Goal: Task Accomplishment & Management: Manage account settings

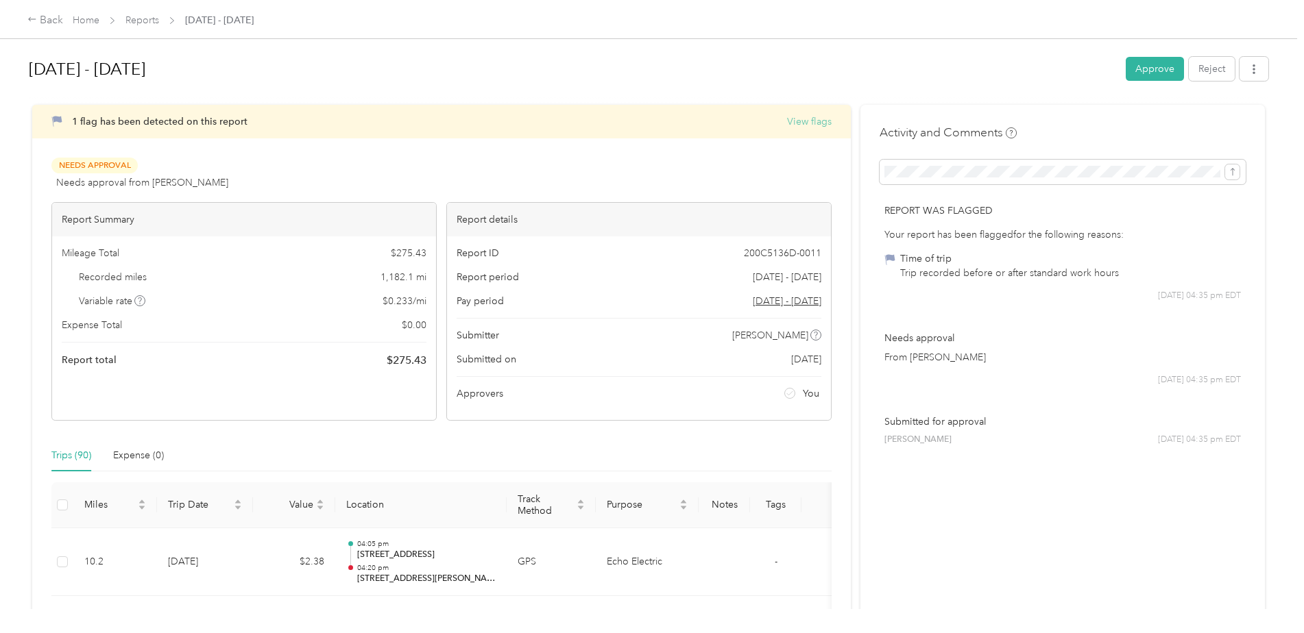
click at [806, 121] on button "View flags" at bounding box center [809, 121] width 45 height 14
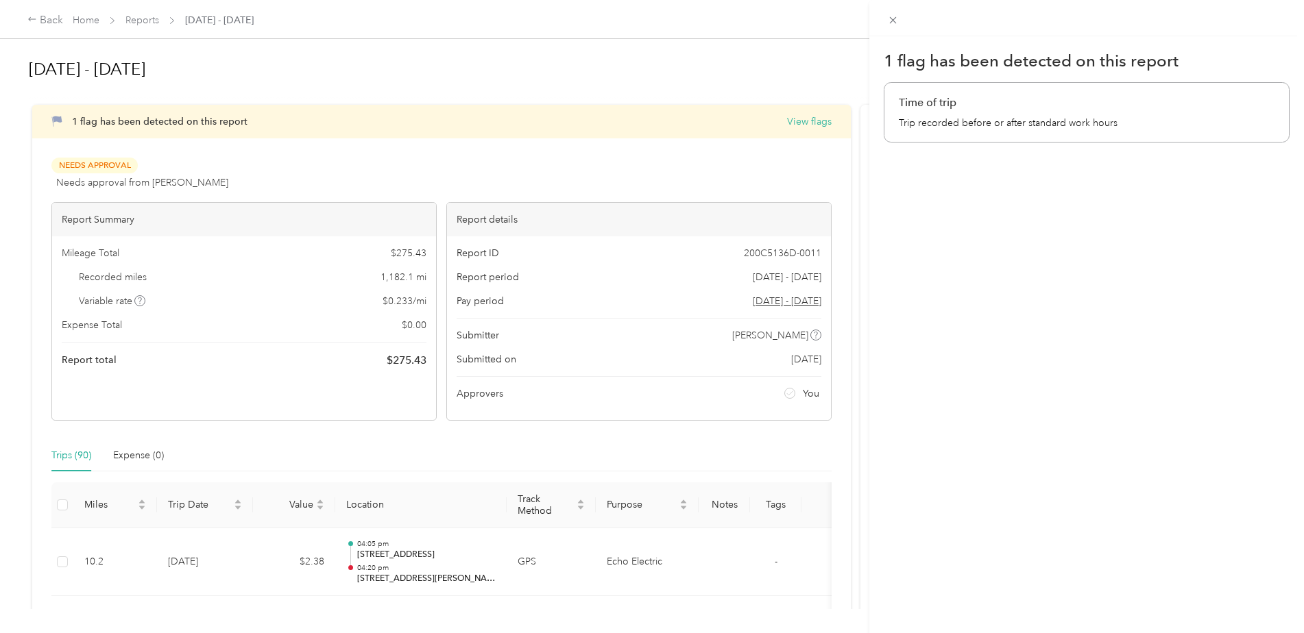
click at [95, 120] on div "1 flag has been detected on this report Time of trip Trip recorded before or af…" at bounding box center [652, 316] width 1304 height 633
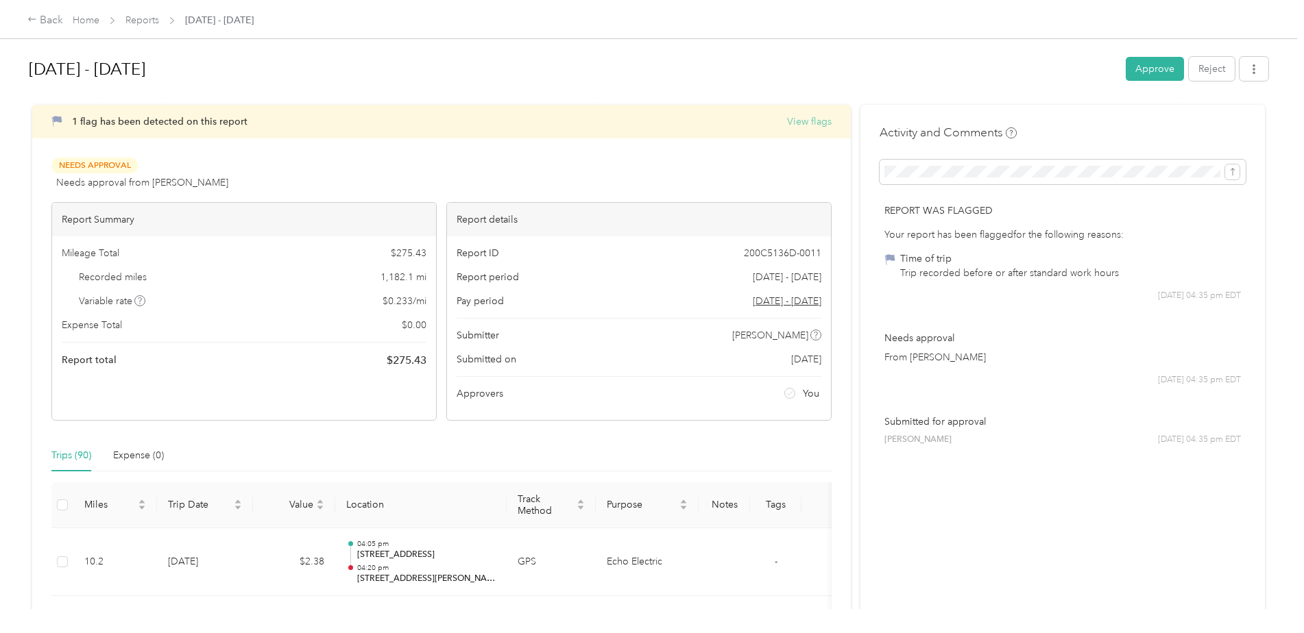
click at [802, 120] on button "View flags" at bounding box center [809, 121] width 45 height 14
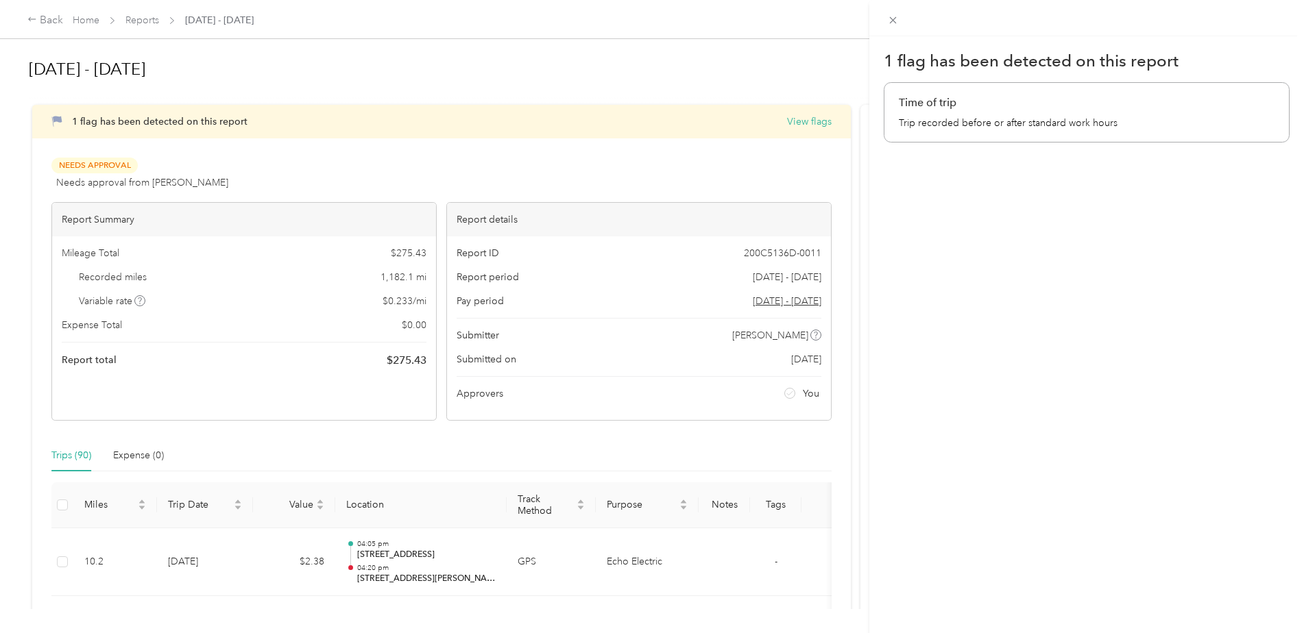
click at [651, 434] on div "1 flag has been detected on this report Time of trip Trip recorded before or af…" at bounding box center [652, 316] width 1304 height 633
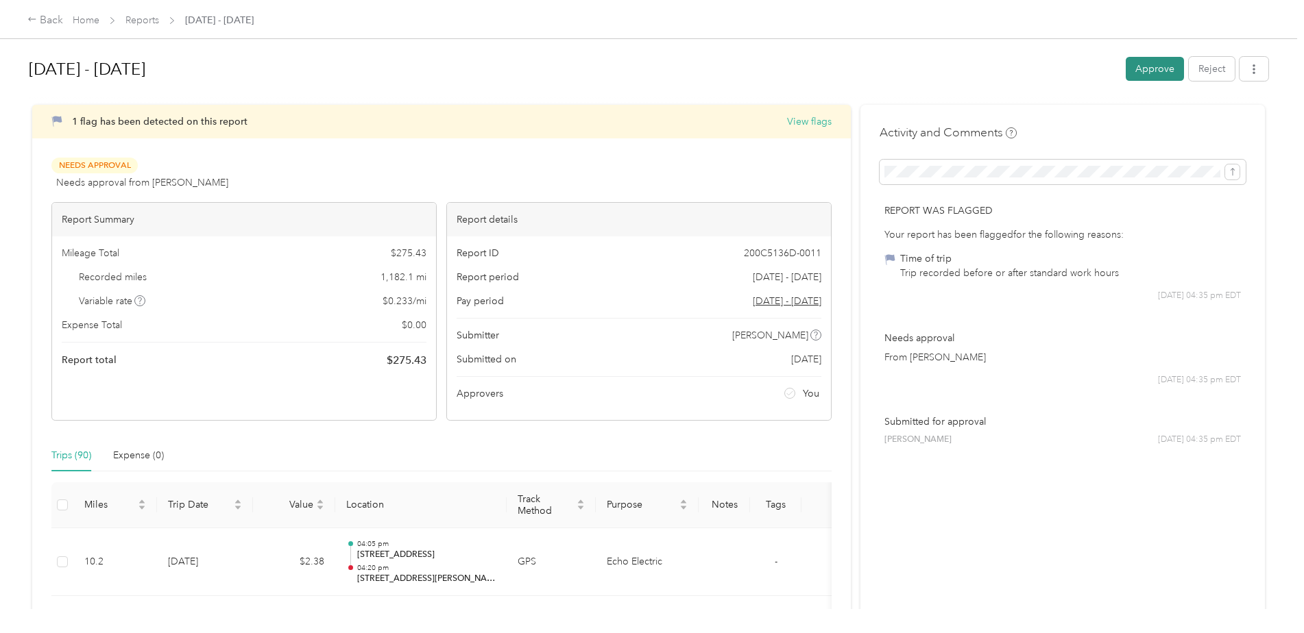
click at [1159, 67] on button "Approve" at bounding box center [1155, 69] width 58 height 24
click at [1277, 26] on icon at bounding box center [1273, 27] width 11 height 12
click at [1157, 66] on button "Approve" at bounding box center [1155, 69] width 58 height 24
click at [1272, 26] on icon at bounding box center [1273, 27] width 11 height 12
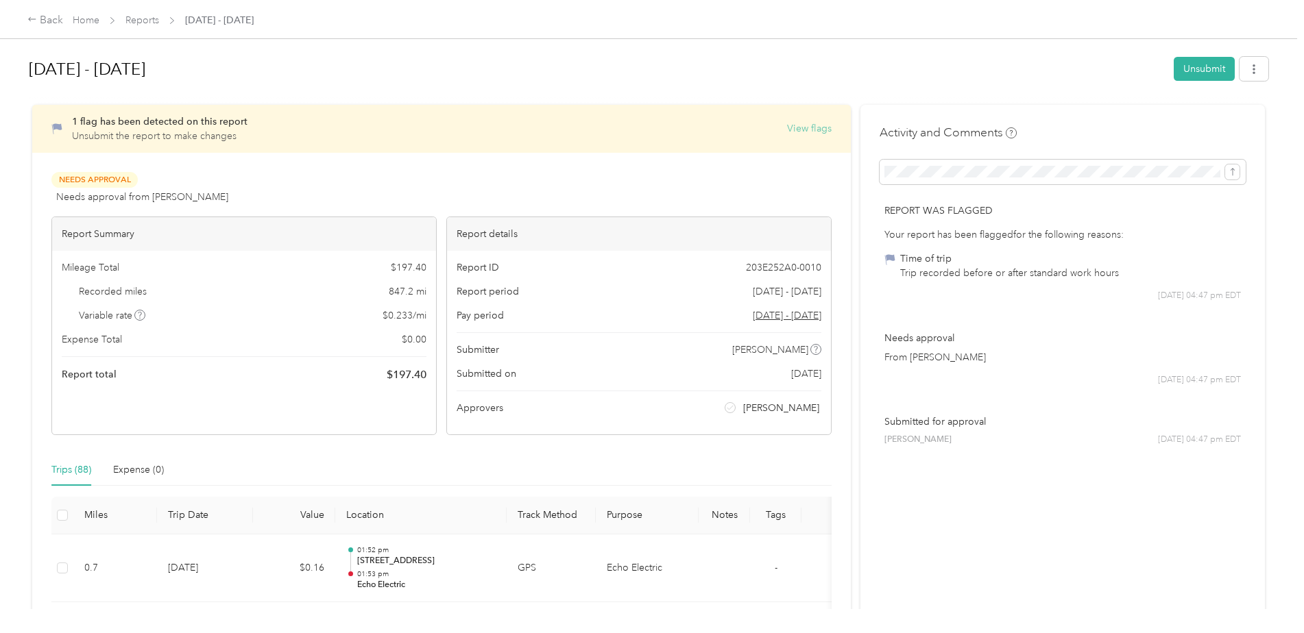
click at [809, 126] on button "View flags" at bounding box center [809, 128] width 45 height 14
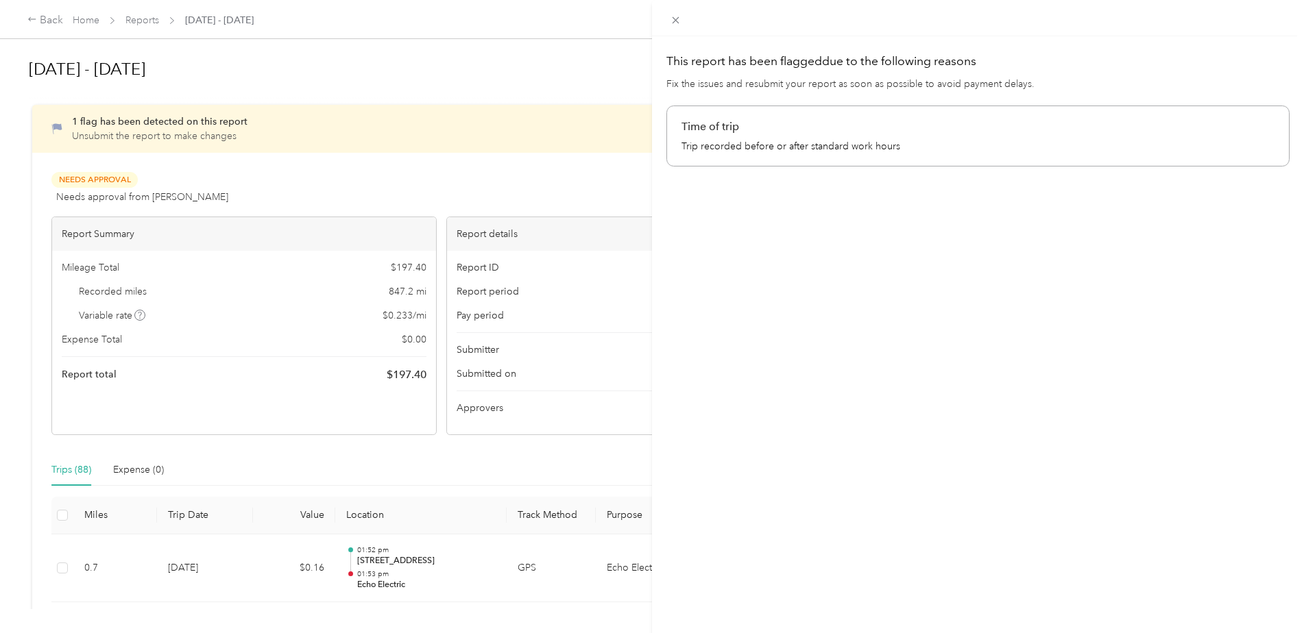
click at [422, 84] on div "This report has been flagged due to the following reasons Fix the issues and re…" at bounding box center [652, 316] width 1304 height 633
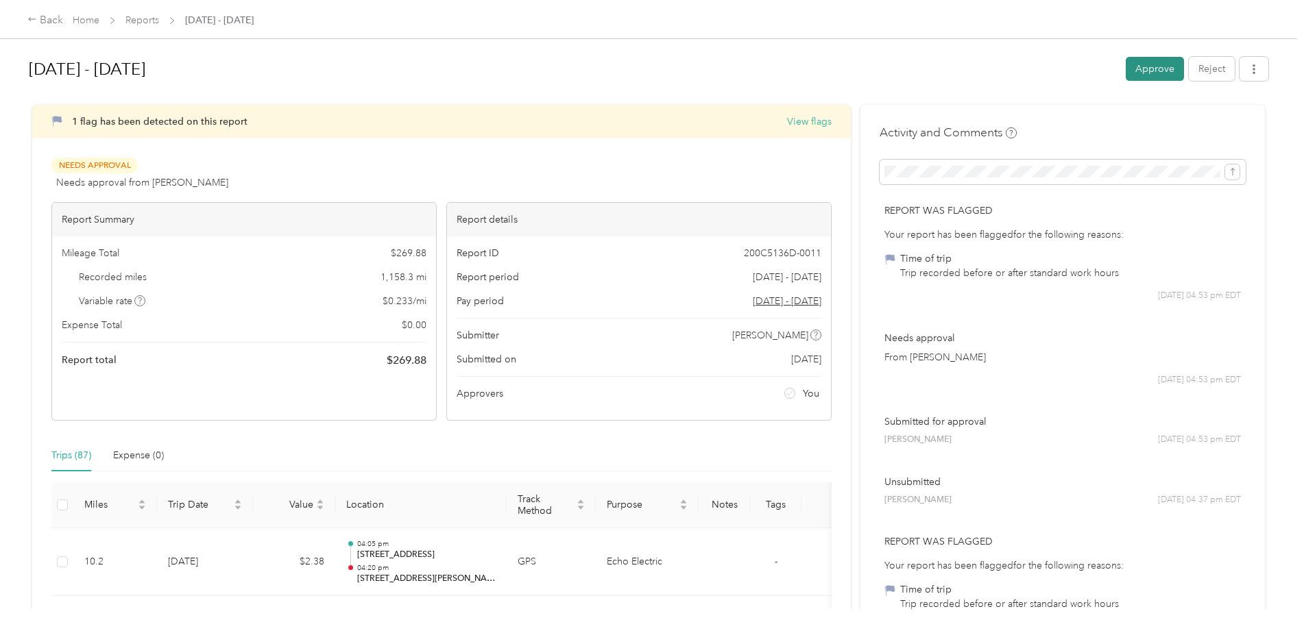
click at [1145, 67] on button "Approve" at bounding box center [1155, 69] width 58 height 24
